Goal: Information Seeking & Learning: Learn about a topic

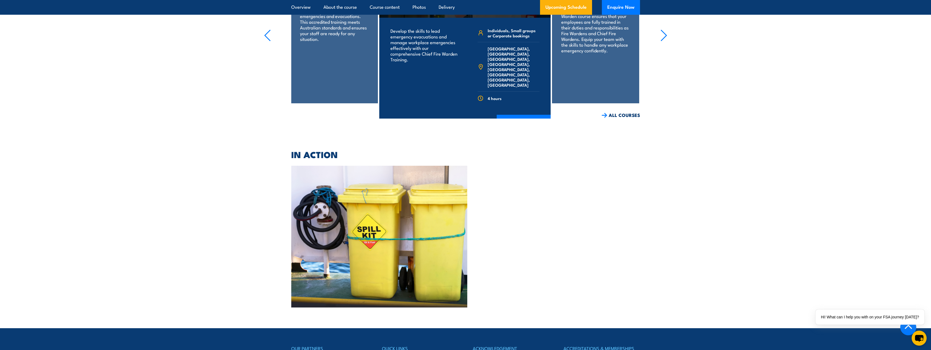
scroll to position [1144, 0]
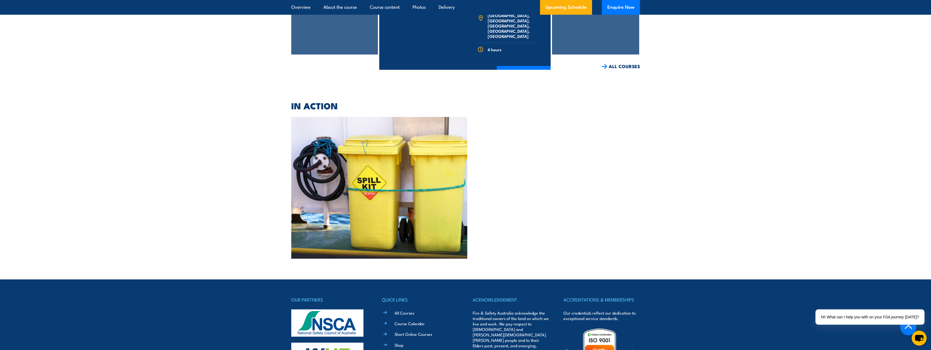
click at [364, 170] on img at bounding box center [379, 188] width 176 height 142
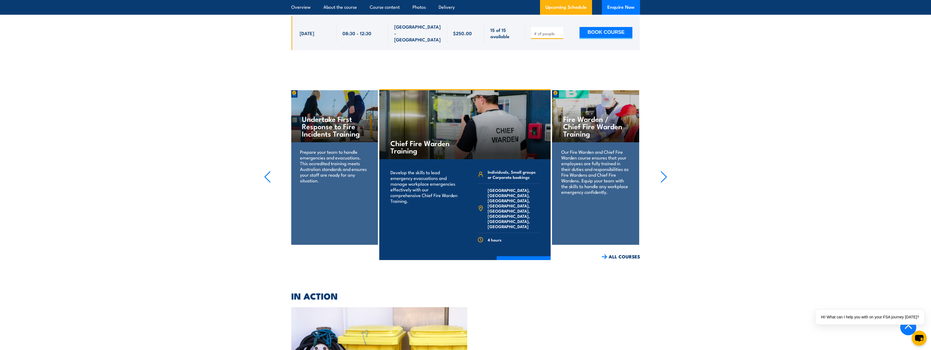
scroll to position [953, 0]
click at [661, 171] on icon "button" at bounding box center [663, 177] width 7 height 12
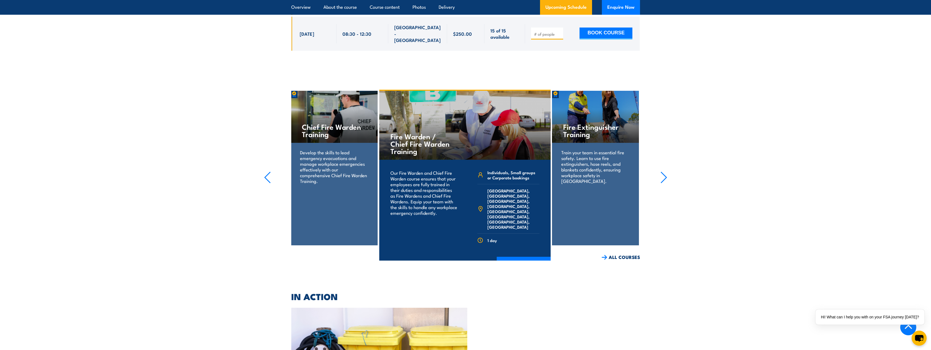
click at [663, 171] on icon "button" at bounding box center [663, 177] width 7 height 12
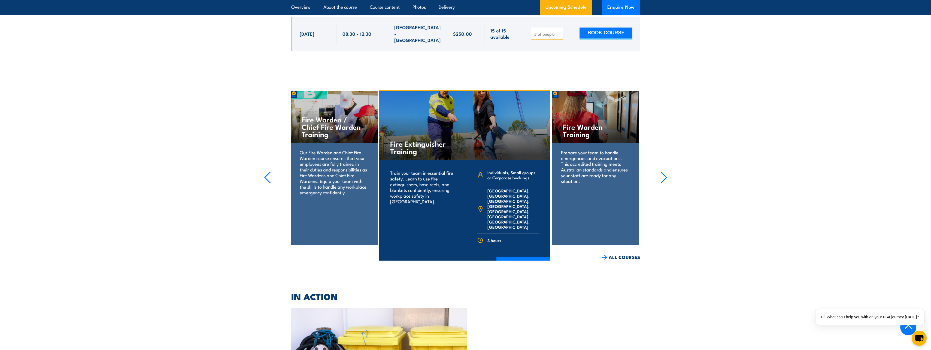
click at [663, 171] on icon "button" at bounding box center [663, 177] width 7 height 12
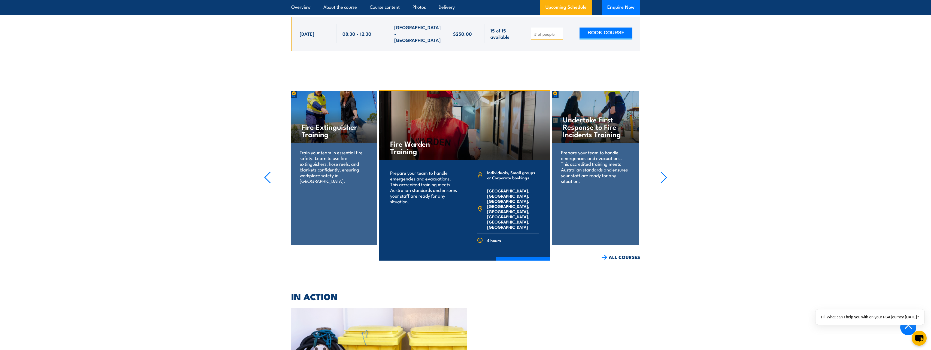
click at [663, 171] on icon "button" at bounding box center [663, 177] width 7 height 12
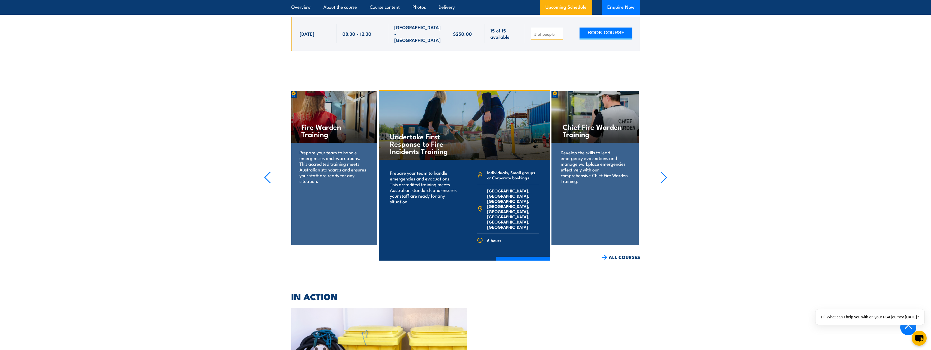
click at [663, 171] on icon "button" at bounding box center [663, 177] width 7 height 12
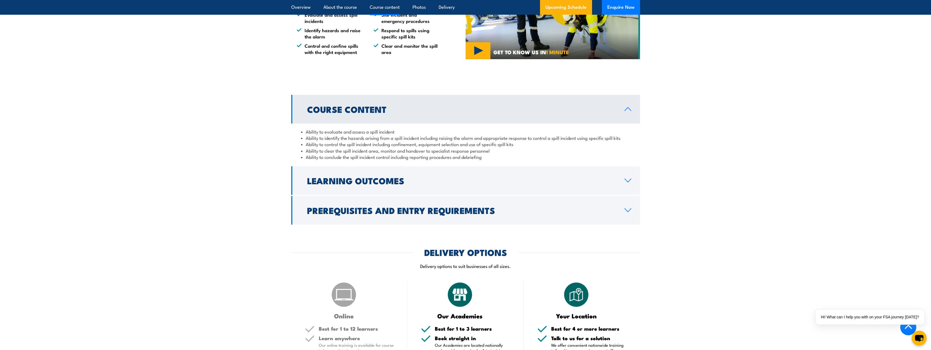
scroll to position [327, 0]
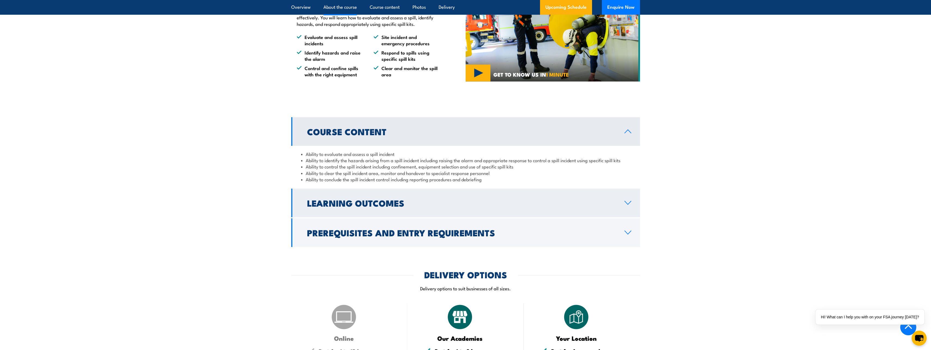
click at [627, 202] on icon at bounding box center [627, 202] width 7 height 4
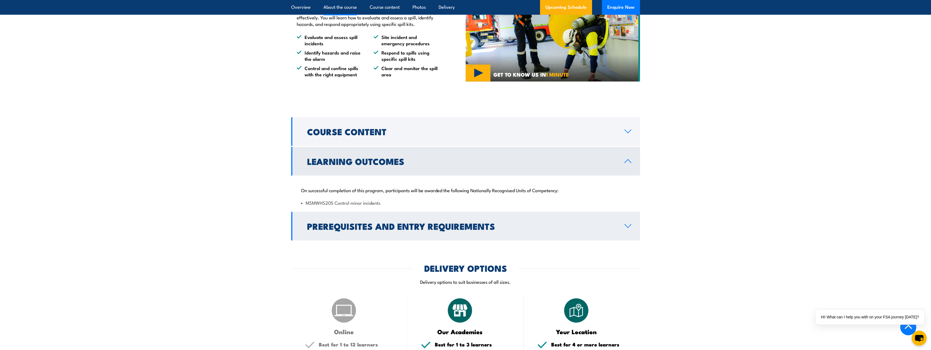
click at [628, 227] on icon at bounding box center [627, 226] width 7 height 4
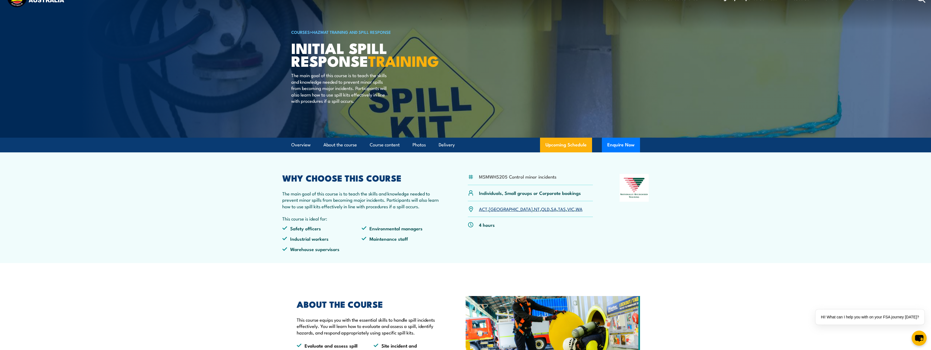
scroll to position [0, 0]
